Goal: Information Seeking & Learning: Learn about a topic

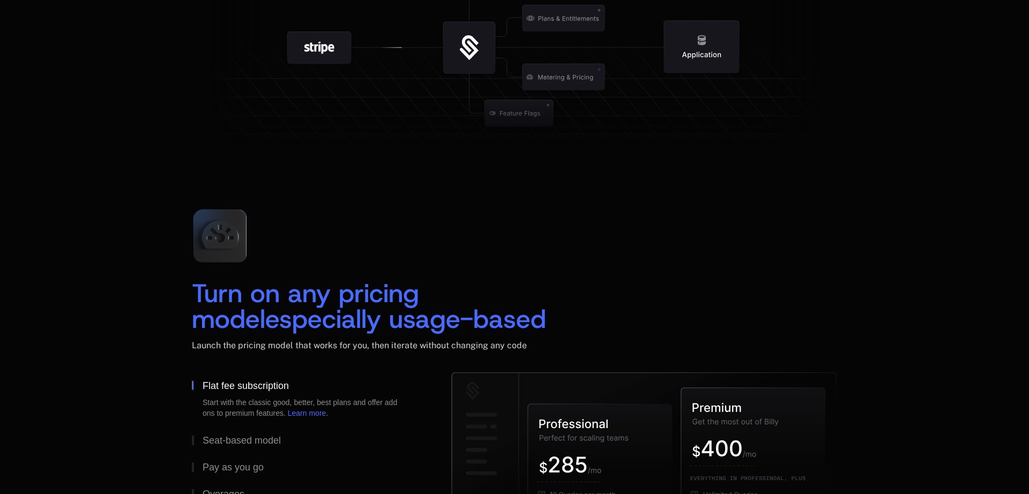
scroll to position [1479, 0]
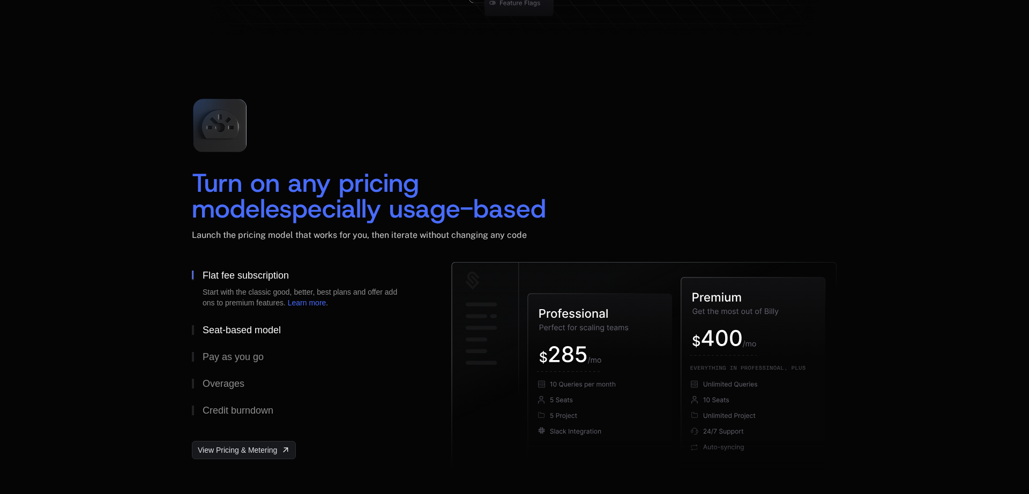
click at [254, 332] on div "Seat-based model" at bounding box center [242, 330] width 78 height 10
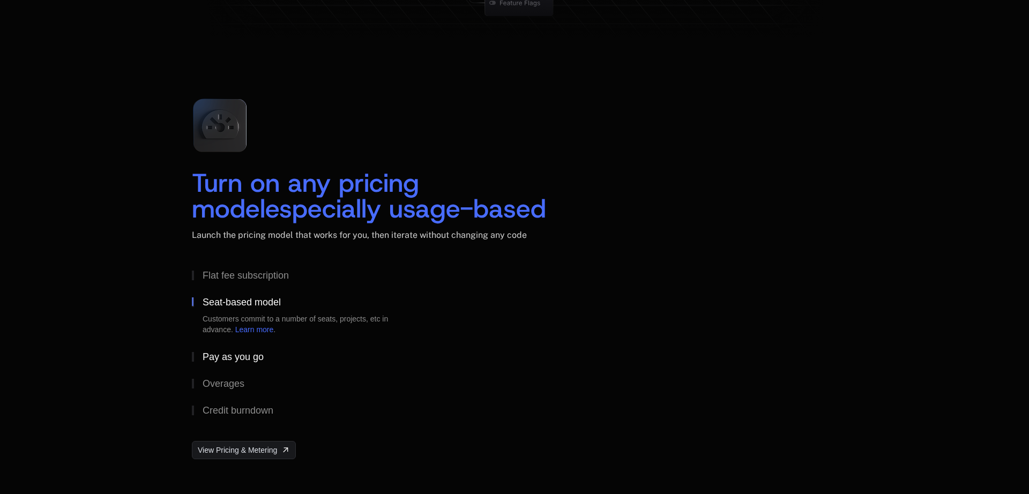
click at [249, 362] on div "Pay as you go" at bounding box center [233, 357] width 61 height 10
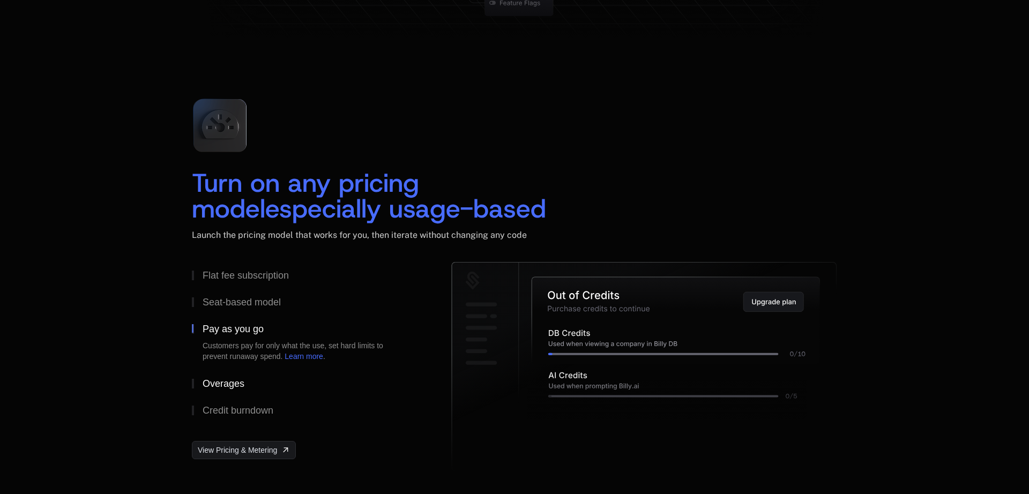
click at [242, 383] on div "Overages" at bounding box center [224, 384] width 42 height 10
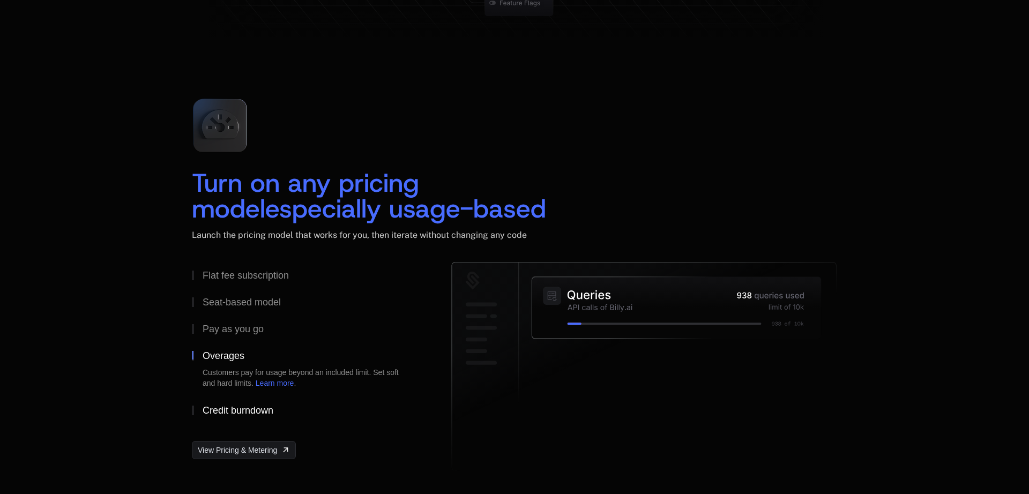
click at [240, 415] on div "Credit burndown" at bounding box center [238, 411] width 71 height 10
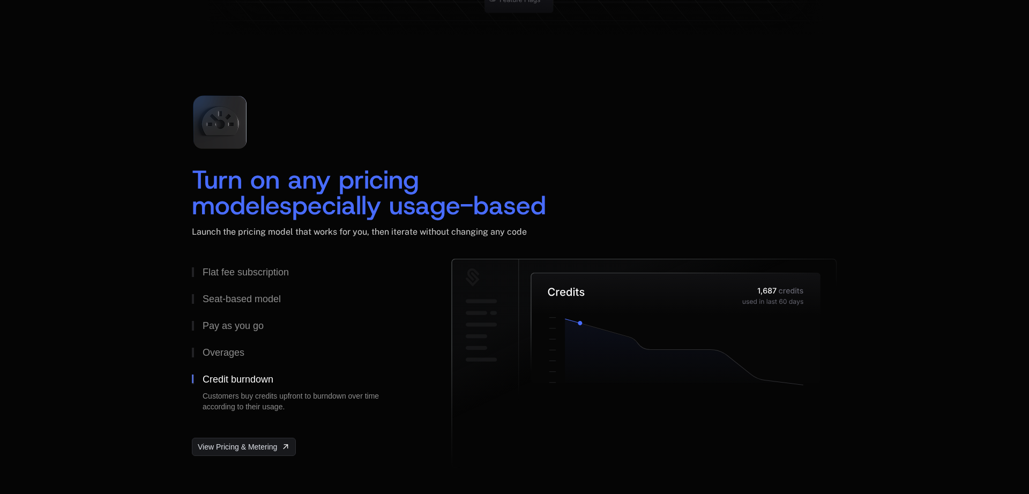
scroll to position [1701, 0]
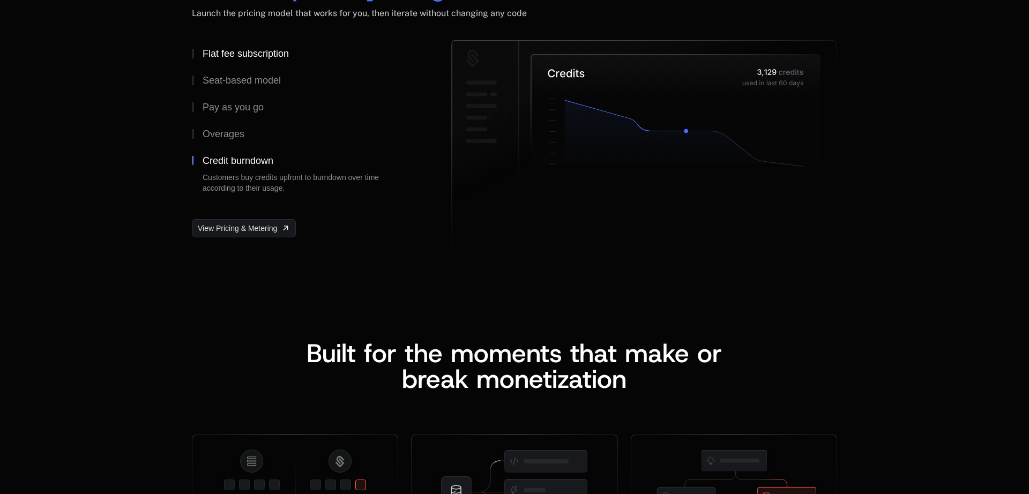
click at [256, 58] on div "Flat fee subscription" at bounding box center [246, 54] width 86 height 10
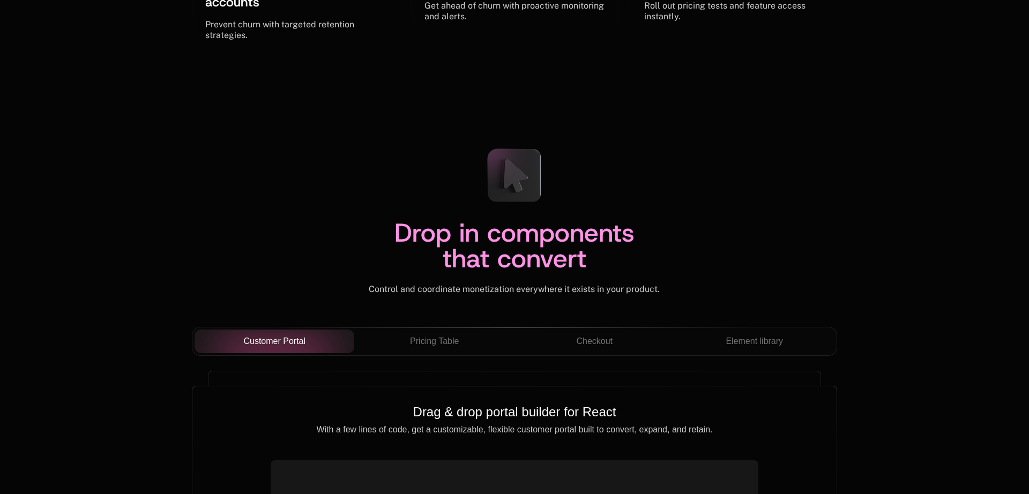
scroll to position [3771, 0]
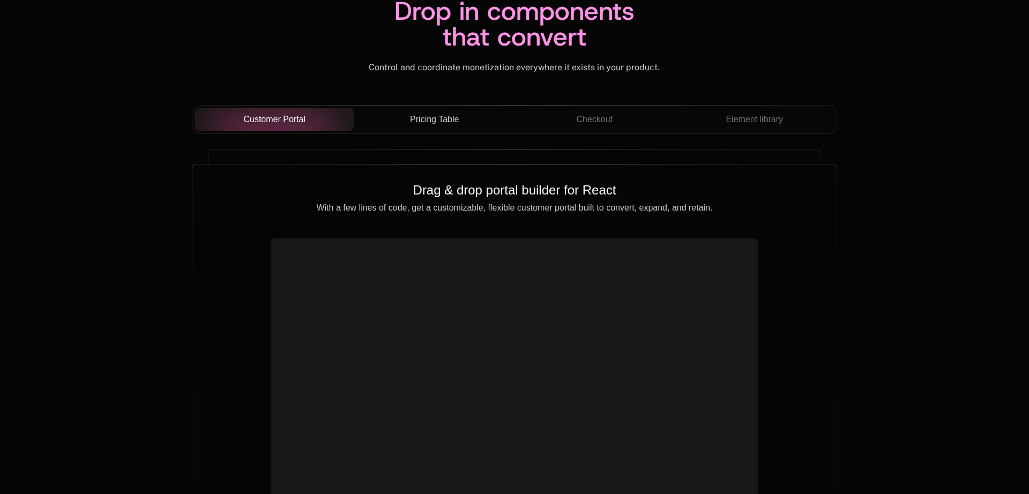
click at [446, 118] on button "Pricing Table" at bounding box center [434, 120] width 160 height 24
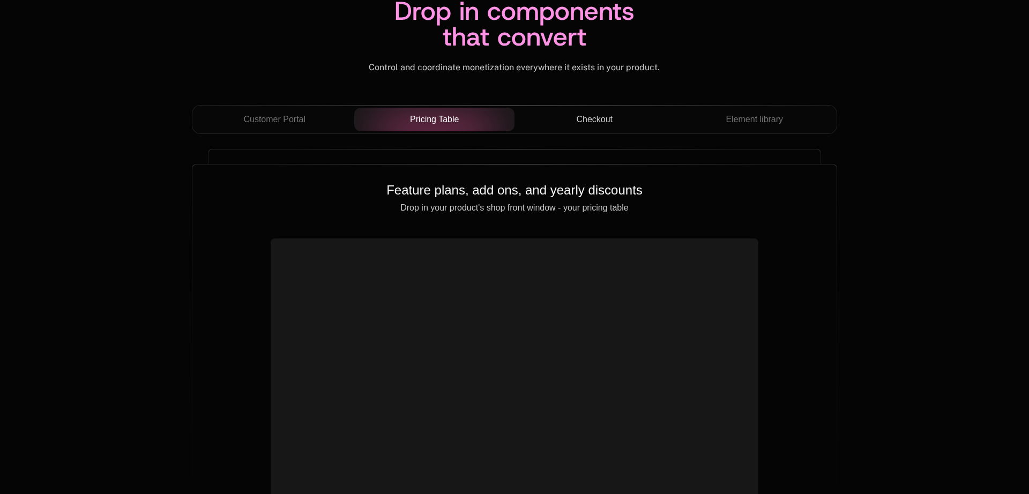
click at [566, 125] on div "Checkout" at bounding box center [594, 119] width 143 height 13
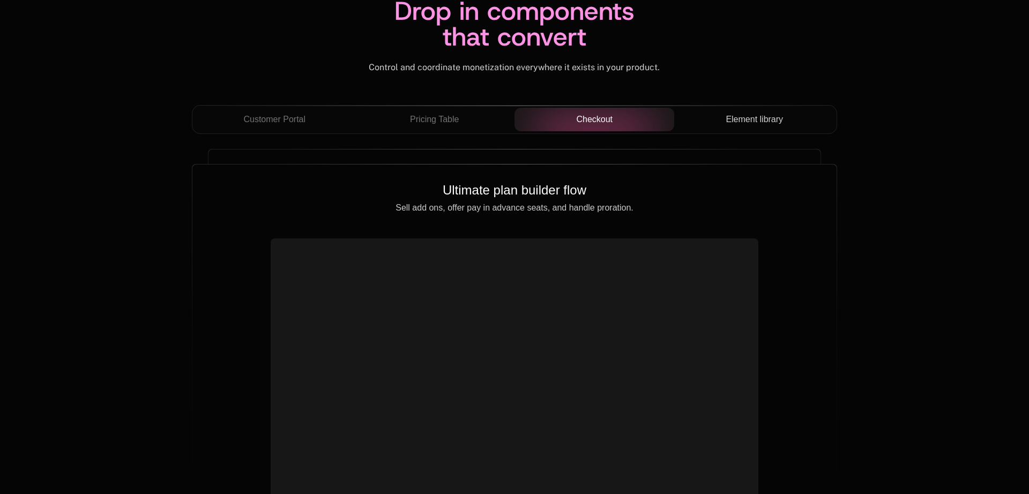
click at [729, 126] on span "Element library" at bounding box center [753, 119] width 57 height 13
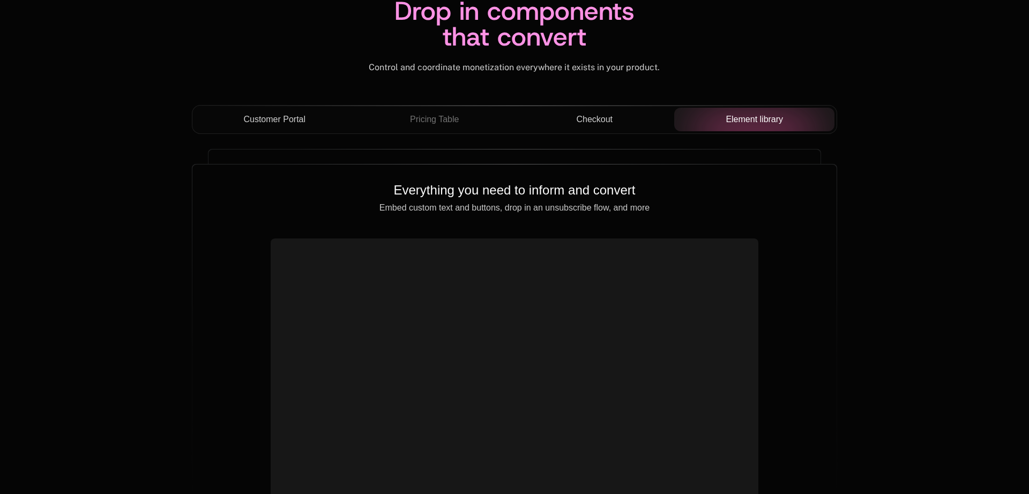
click at [328, 123] on div "Customer Portal" at bounding box center [274, 119] width 143 height 13
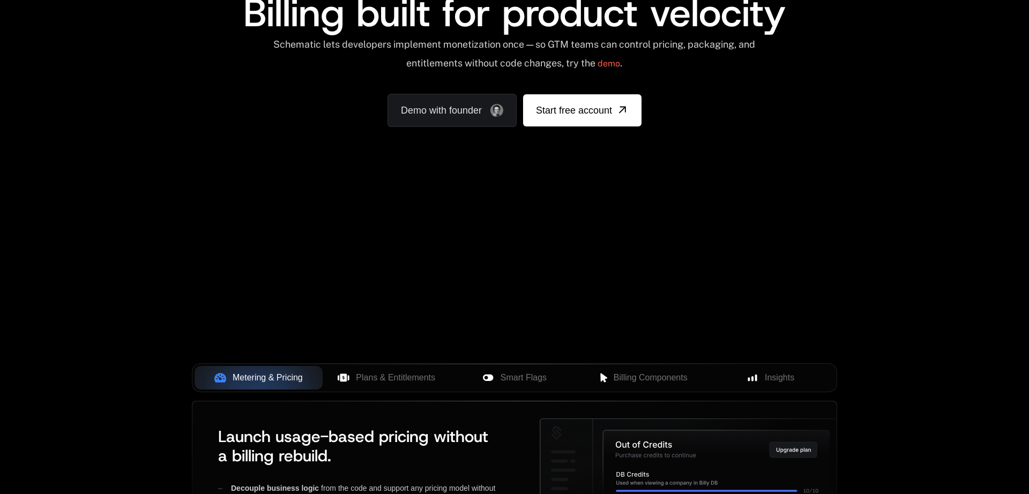
scroll to position [148, 0]
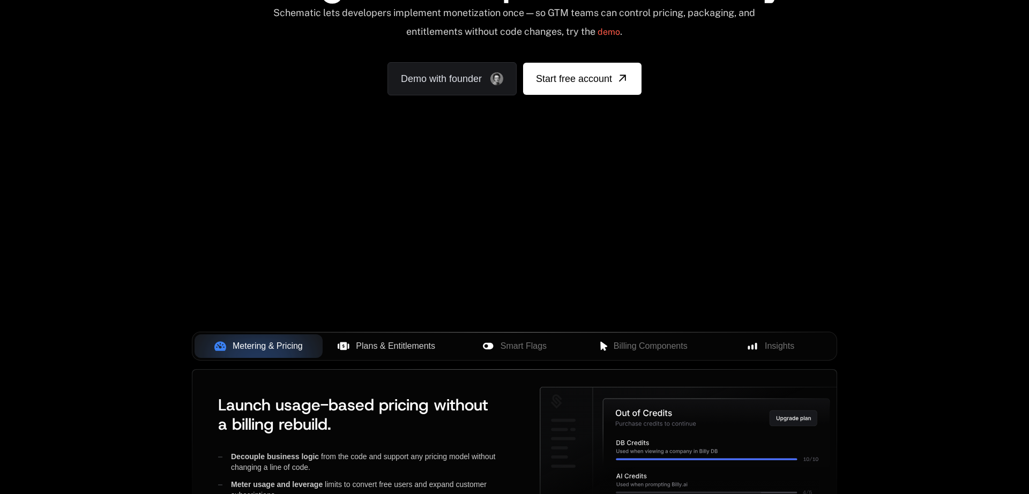
click at [391, 347] on span "Plans & Entitlements" at bounding box center [395, 346] width 79 height 13
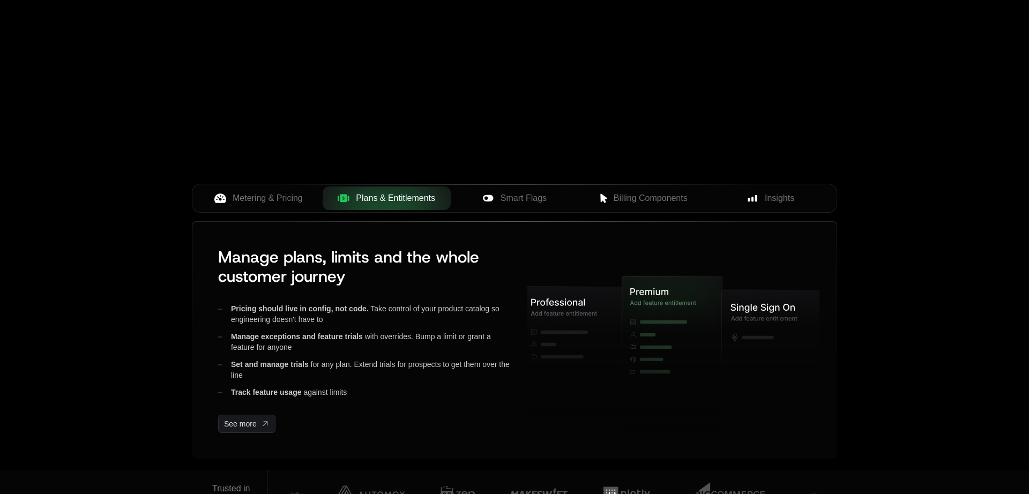
scroll to position [74, 0]
